Goal: Information Seeking & Learning: Understand process/instructions

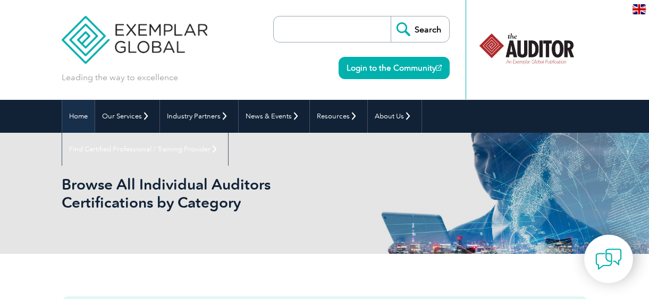
click at [79, 123] on link "Home" at bounding box center [78, 116] width 32 height 33
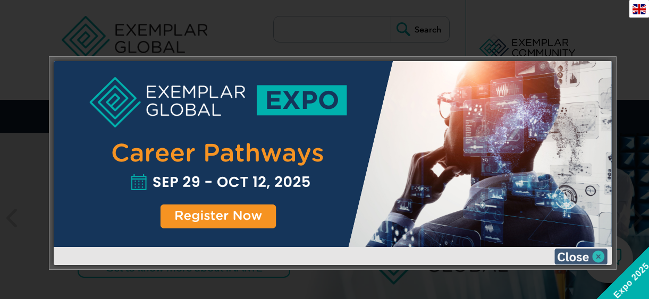
click at [595, 259] on img at bounding box center [580, 257] width 53 height 16
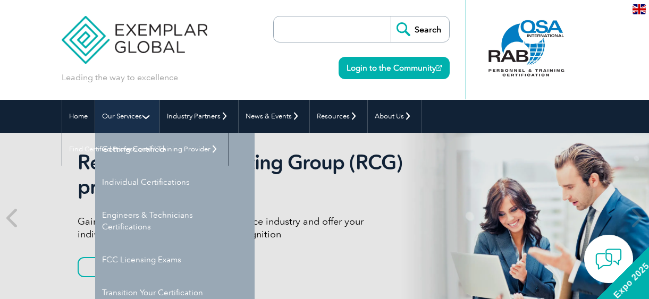
click at [132, 117] on link "Our Services" at bounding box center [127, 116] width 64 height 33
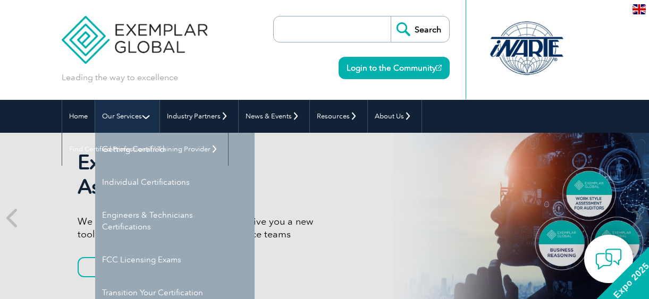
click at [128, 110] on link "Our Services" at bounding box center [127, 116] width 64 height 33
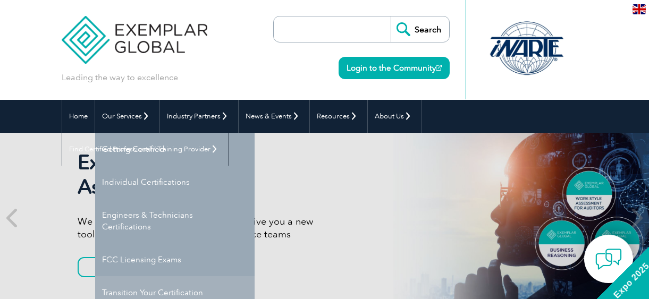
click at [156, 290] on link "Transition Your Certification" at bounding box center [174, 292] width 159 height 33
